Goal: Use online tool/utility: Utilize a website feature to perform a specific function

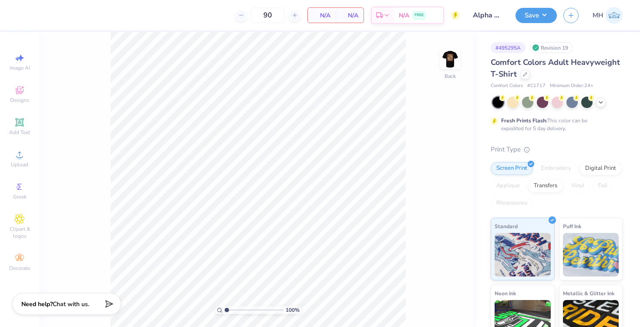
type textarea "x"
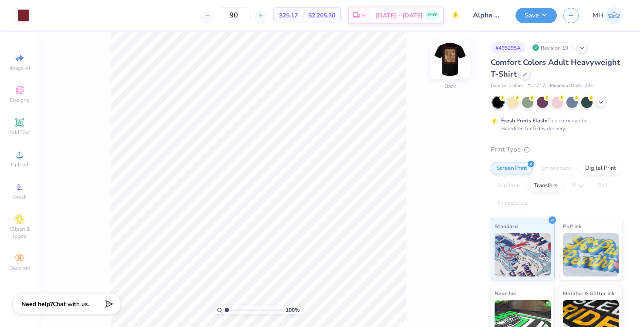
click at [451, 53] on img at bounding box center [450, 59] width 35 height 35
click at [54, 12] on div at bounding box center [55, 14] width 12 height 12
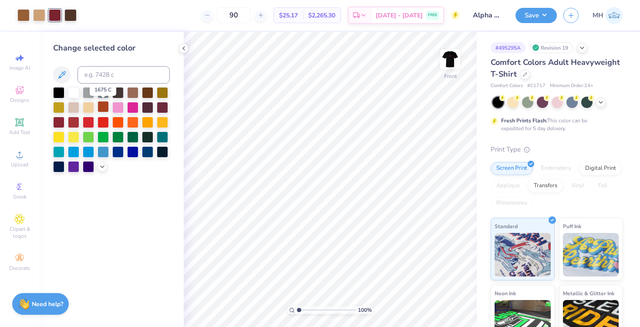
click at [102, 108] on div at bounding box center [103, 106] width 11 height 11
click at [74, 13] on div at bounding box center [70, 14] width 12 height 12
click at [59, 90] on div at bounding box center [58, 91] width 11 height 11
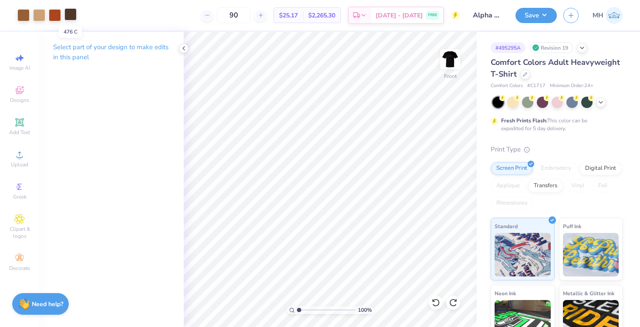
click at [68, 17] on div at bounding box center [70, 14] width 12 height 12
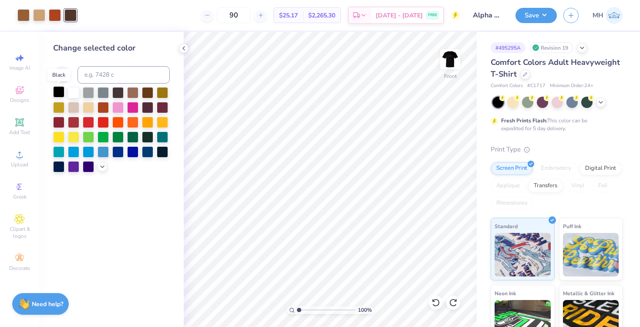
click at [59, 93] on div at bounding box center [58, 91] width 11 height 11
click at [183, 47] on icon at bounding box center [183, 48] width 7 height 7
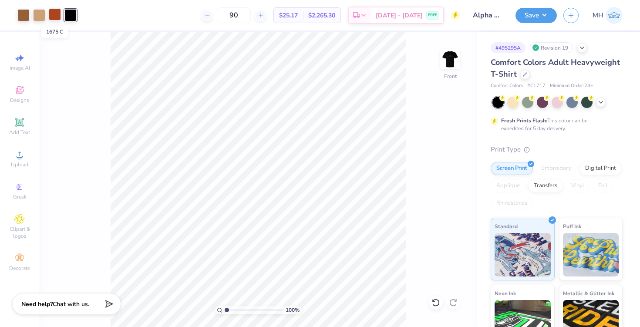
click at [56, 16] on div at bounding box center [55, 14] width 12 height 12
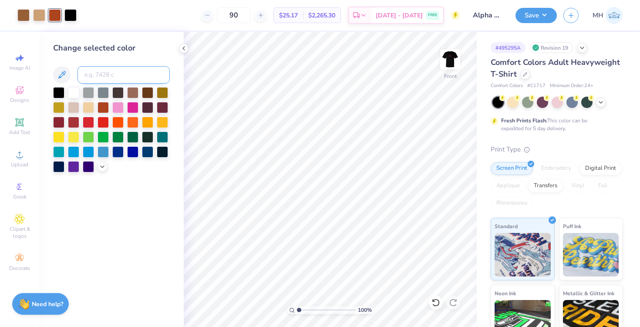
click at [99, 70] on input at bounding box center [123, 74] width 92 height 17
type input "186"
click at [183, 46] on icon at bounding box center [183, 48] width 7 height 7
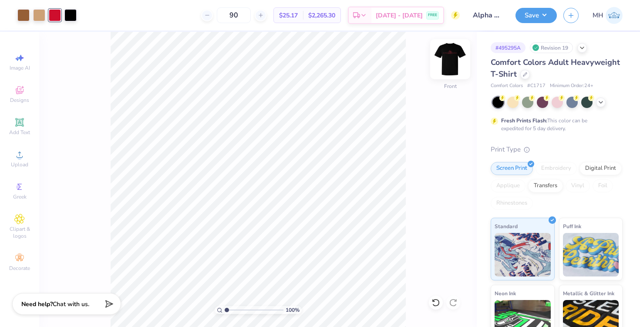
click at [454, 59] on img at bounding box center [450, 59] width 35 height 35
click at [451, 69] on img at bounding box center [450, 59] width 35 height 35
click at [449, 63] on img at bounding box center [449, 58] width 17 height 17
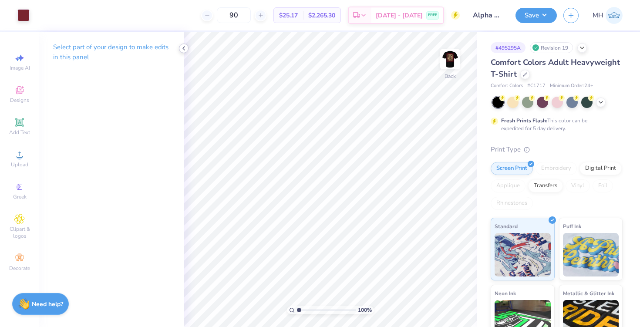
click at [182, 47] on icon at bounding box center [183, 48] width 7 height 7
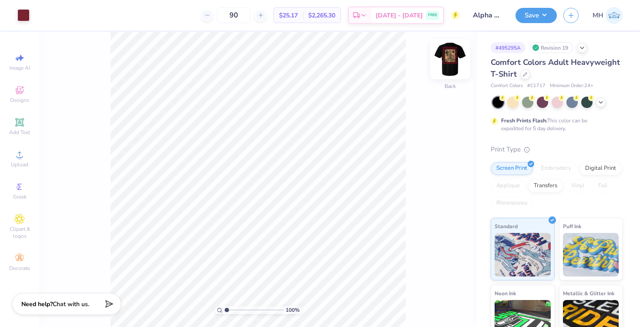
click at [451, 62] on img at bounding box center [450, 59] width 35 height 35
click at [54, 16] on div at bounding box center [55, 14] width 12 height 12
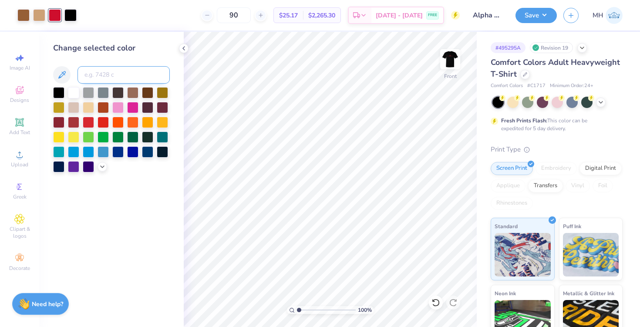
click at [112, 71] on input at bounding box center [123, 74] width 92 height 17
type input "188"
type input "186"
click at [448, 56] on img at bounding box center [450, 59] width 35 height 35
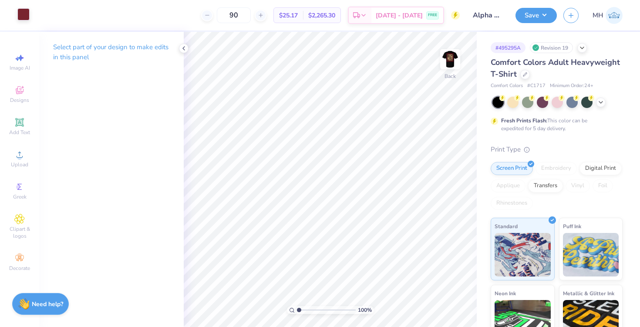
click at [26, 17] on div at bounding box center [23, 14] width 12 height 12
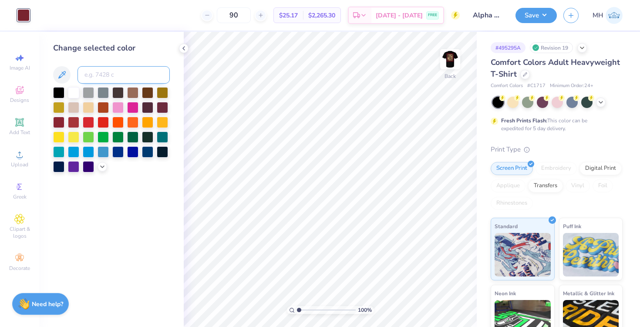
click at [96, 73] on input at bounding box center [123, 74] width 92 height 17
type input "186"
click at [184, 47] on polyline at bounding box center [184, 48] width 2 height 3
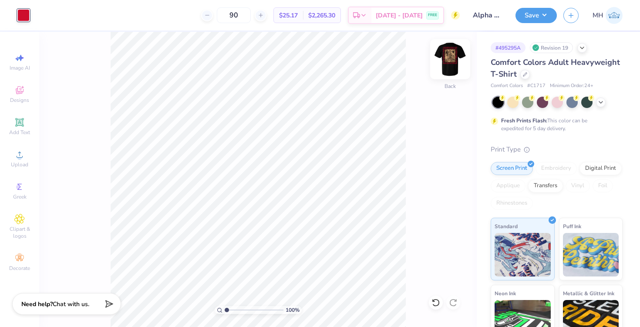
click at [444, 57] on img at bounding box center [450, 59] width 35 height 35
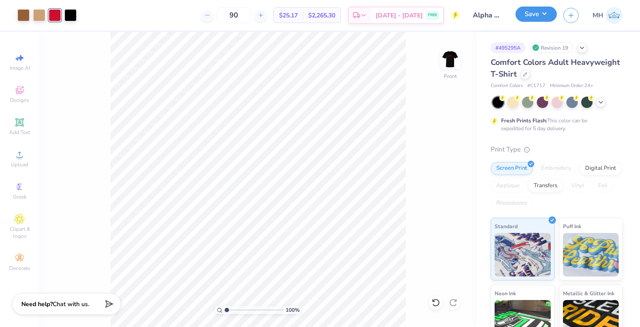
click at [527, 10] on button "Save" at bounding box center [535, 14] width 41 height 15
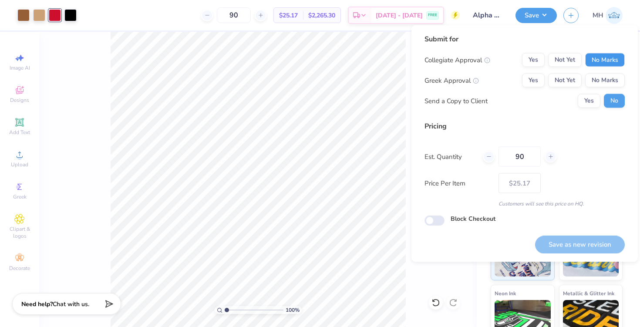
click at [589, 56] on button "No Marks" at bounding box center [605, 60] width 40 height 14
click at [605, 84] on button "No Marks" at bounding box center [605, 81] width 40 height 14
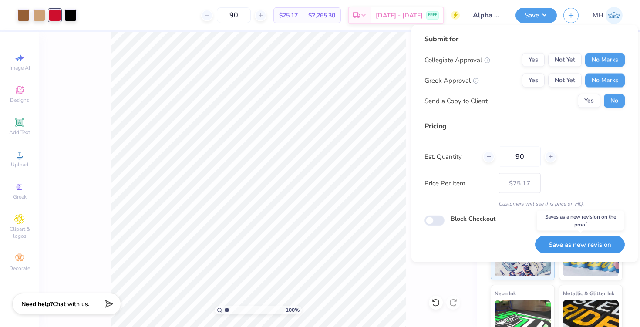
click at [556, 241] on button "Save as new revision" at bounding box center [580, 245] width 90 height 18
type input "– –"
